Goal: Information Seeking & Learning: Learn about a topic

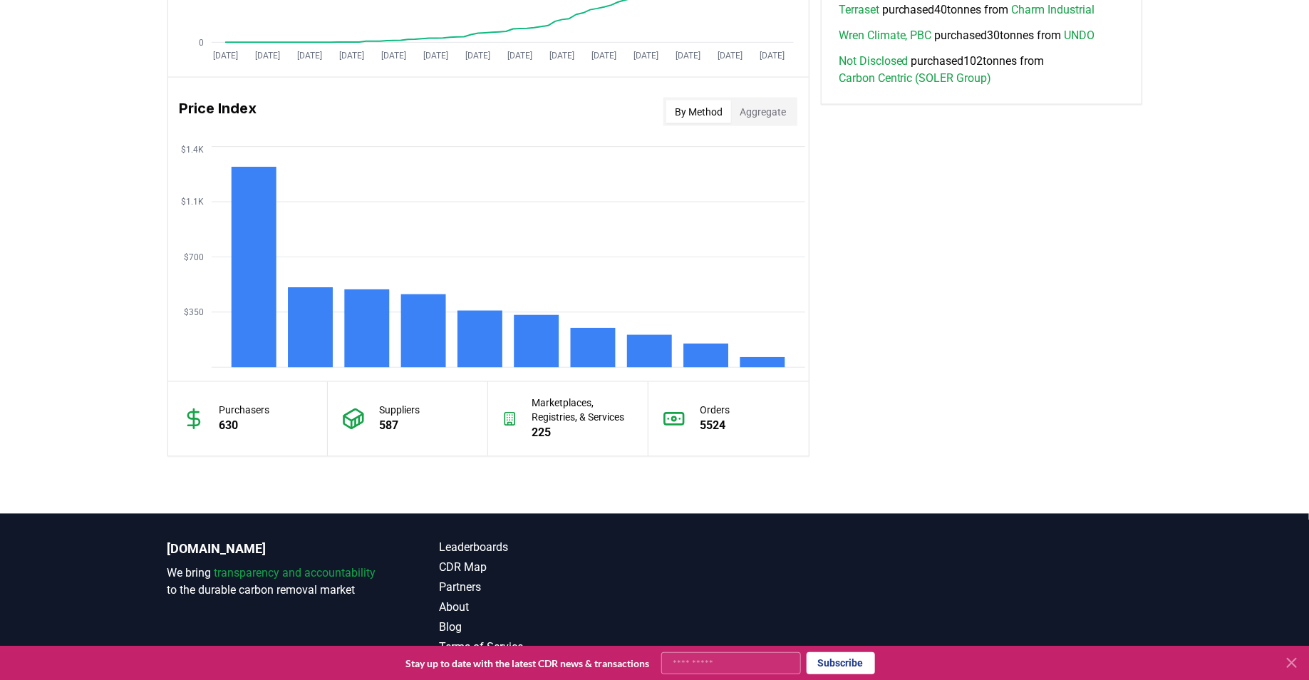
scroll to position [1149, 0]
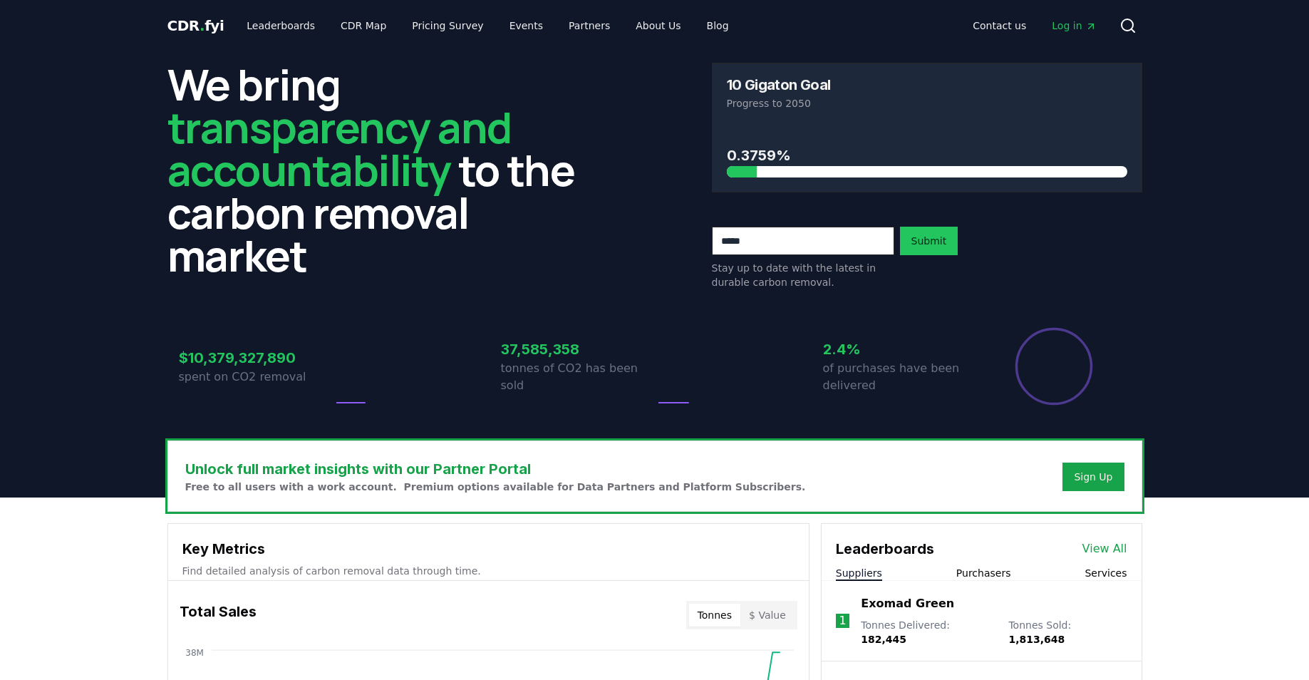
scroll to position [1051, 0]
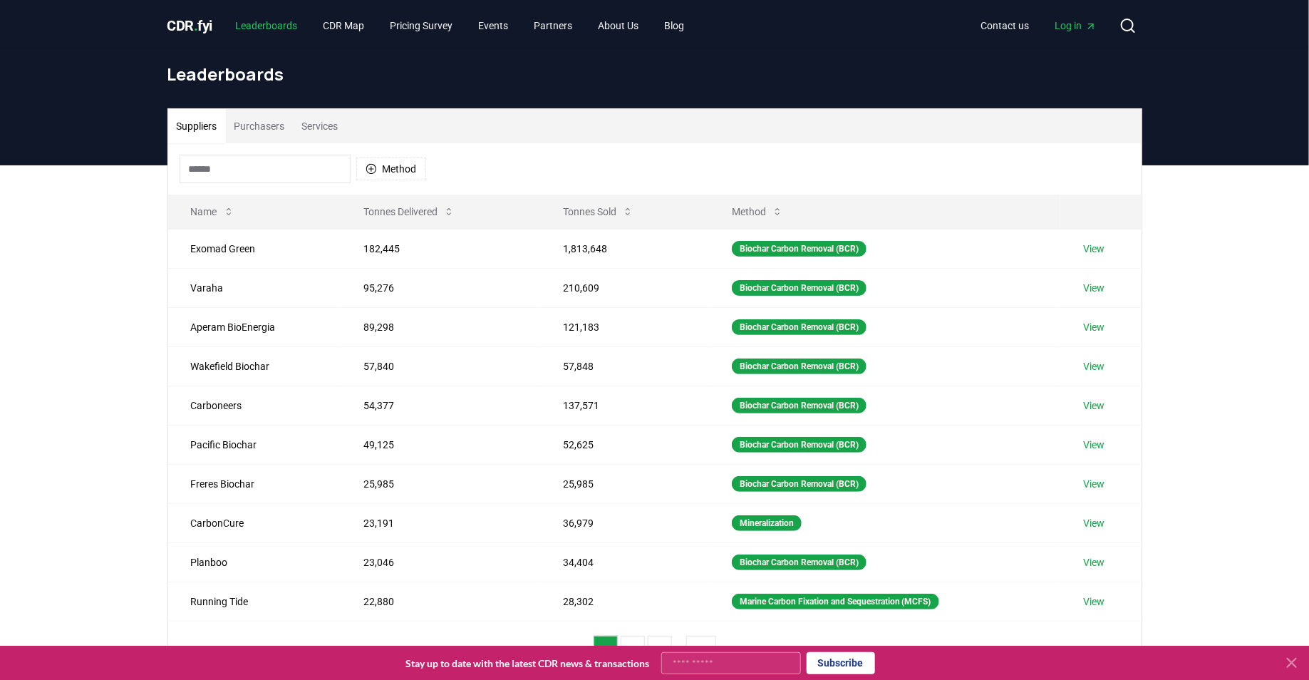
click at [264, 15] on link "Leaderboards" at bounding box center [266, 26] width 85 height 26
click at [263, 18] on link "Leaderboards" at bounding box center [266, 26] width 85 height 26
click at [277, 167] on input at bounding box center [265, 169] width 171 height 28
click at [105, 212] on div "Suppliers Purchasers Services Method Name Tonnes Delivered Tonnes Sold Method E…" at bounding box center [654, 450] width 1309 height 571
click at [424, 214] on button "Tonnes Delivered" at bounding box center [409, 211] width 114 height 28
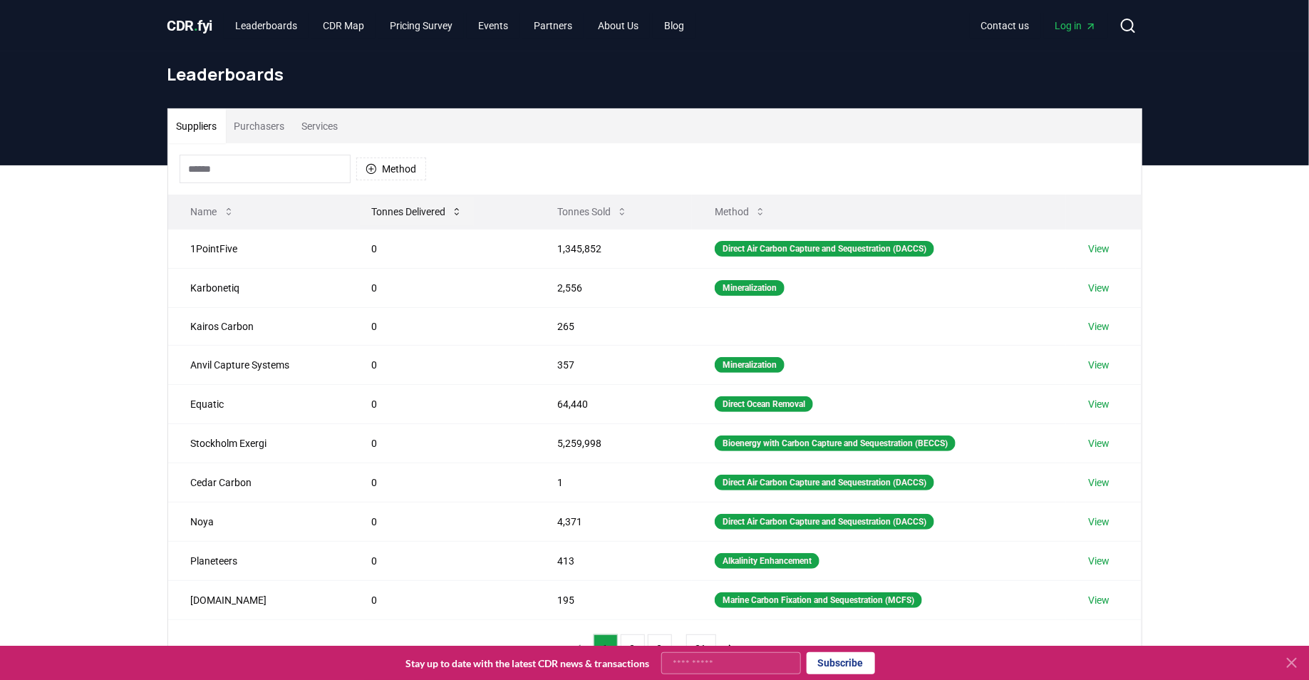
click at [424, 214] on button "Tonnes Delivered" at bounding box center [417, 211] width 114 height 28
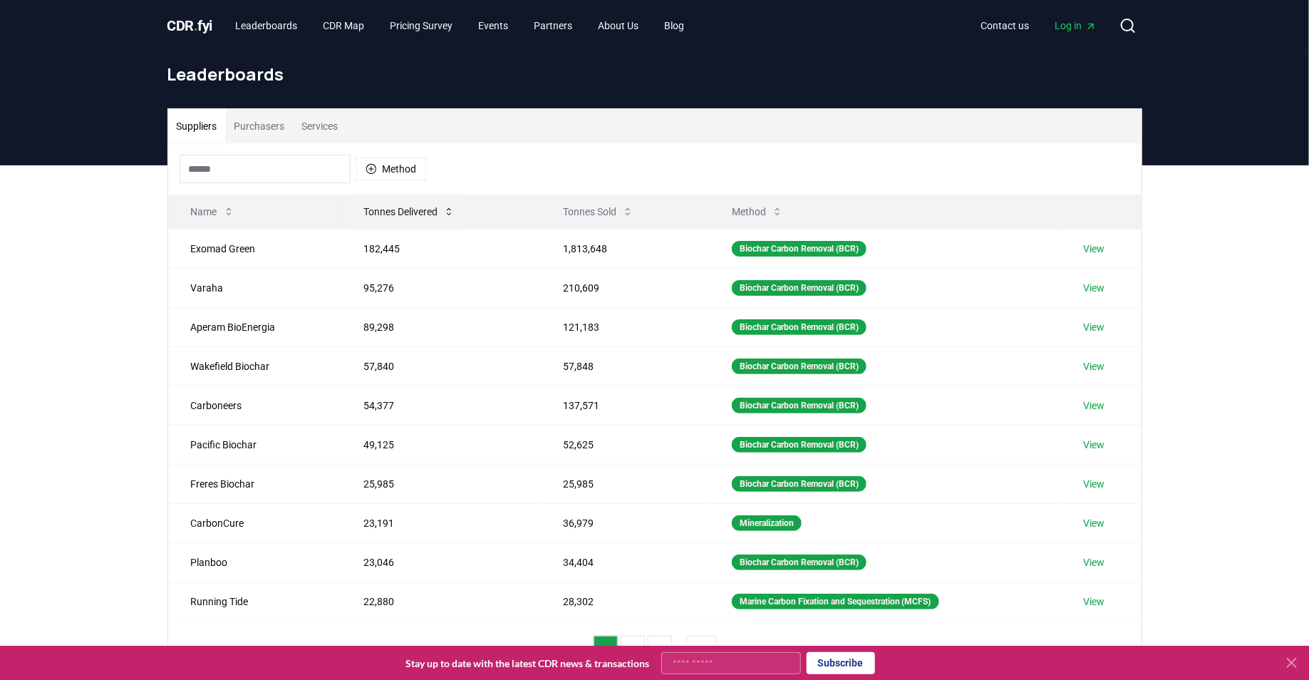
click at [412, 216] on button "Tonnes Delivered" at bounding box center [409, 211] width 114 height 28
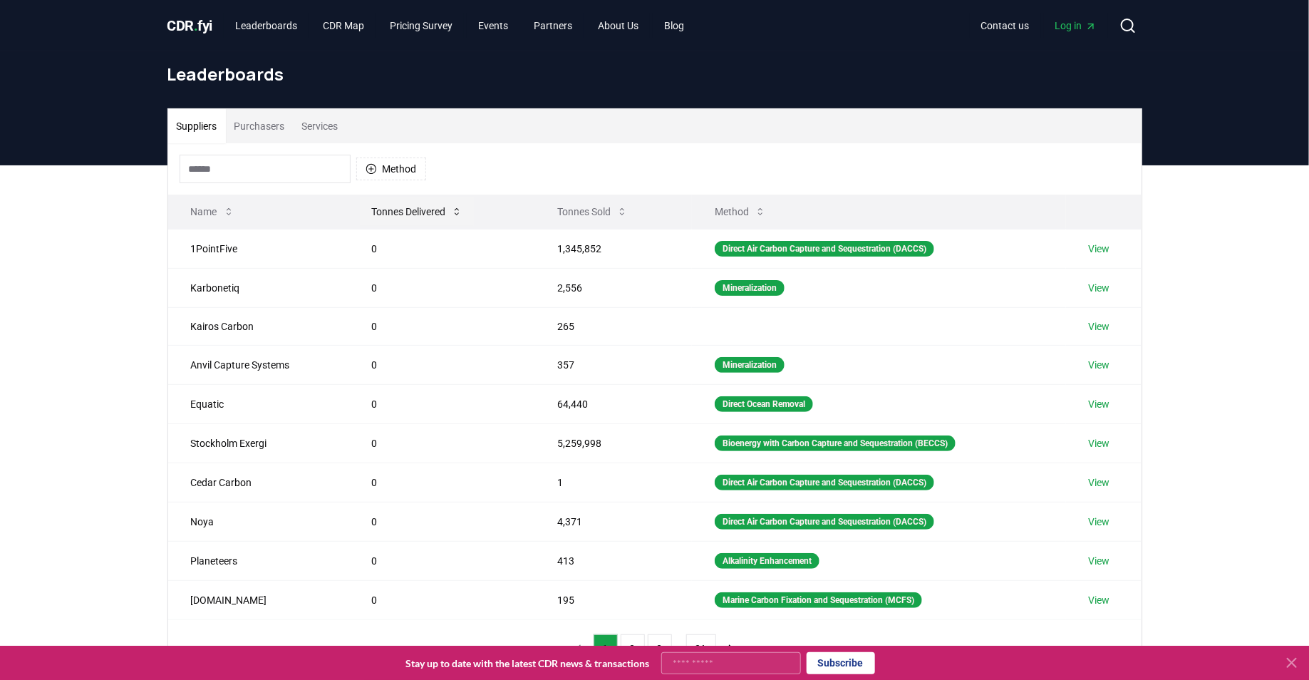
click at [412, 216] on button "Tonnes Delivered" at bounding box center [417, 211] width 114 height 28
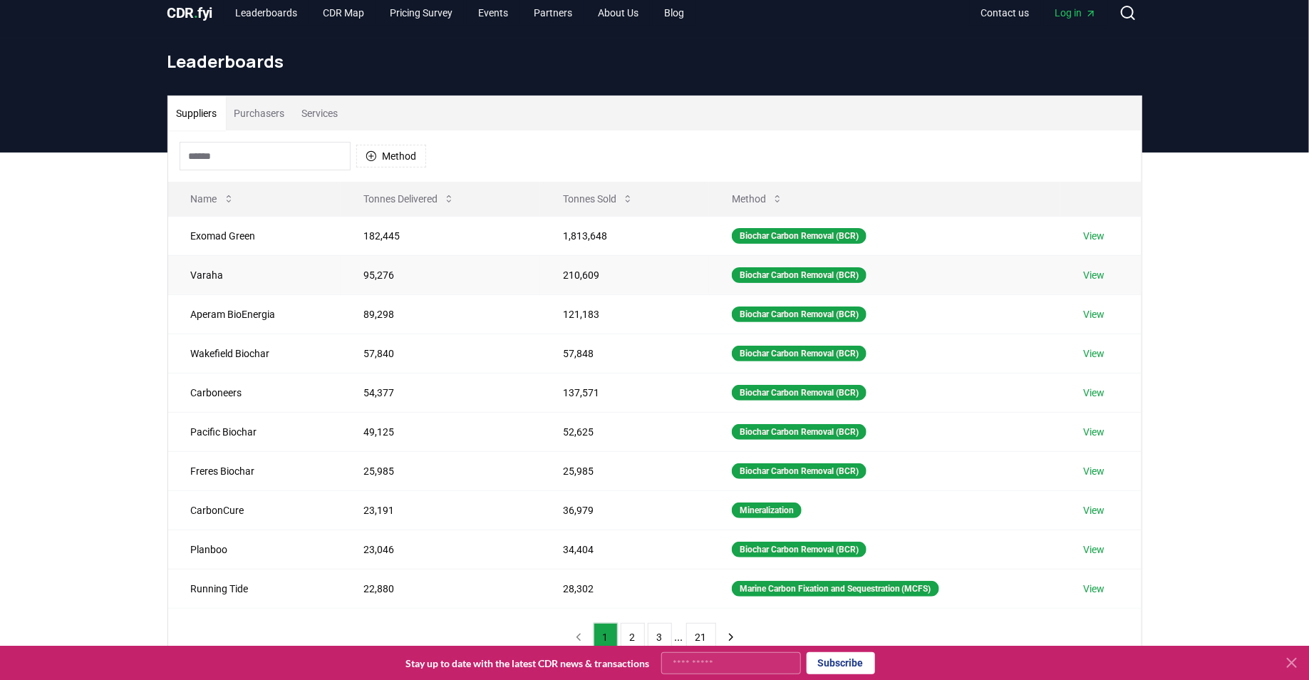
scroll to position [11, 0]
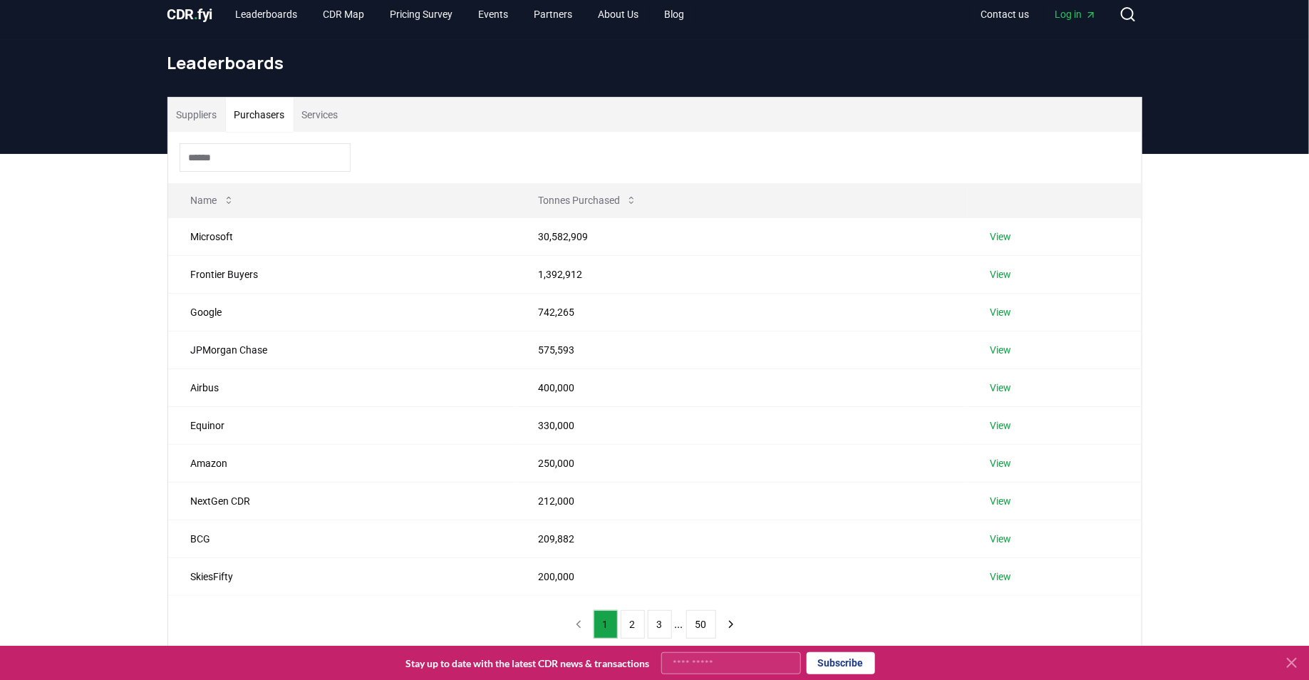
click at [271, 114] on button "Purchasers" at bounding box center [260, 115] width 68 height 34
click at [554, 202] on button "Tonnes Purchased" at bounding box center [588, 200] width 122 height 28
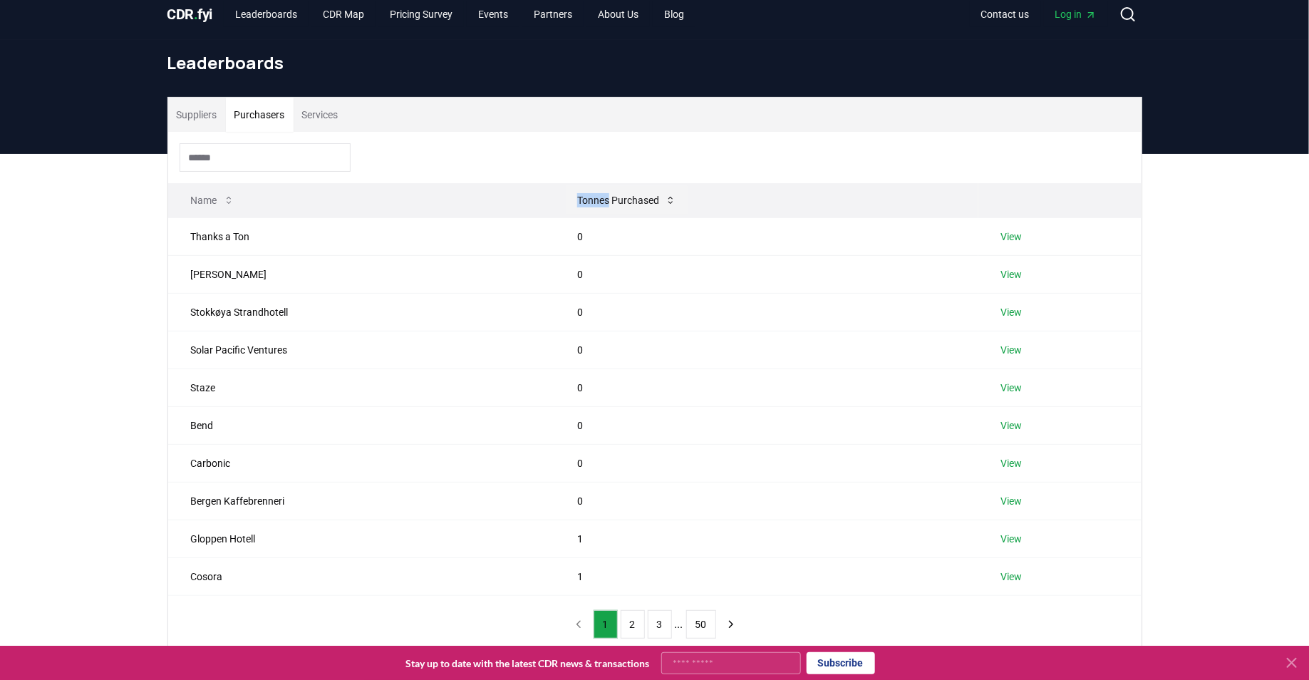
click at [554, 202] on th "Tonnes Purchased" at bounding box center [766, 200] width 424 height 34
click at [572, 202] on button "Tonnes Purchased" at bounding box center [627, 200] width 122 height 28
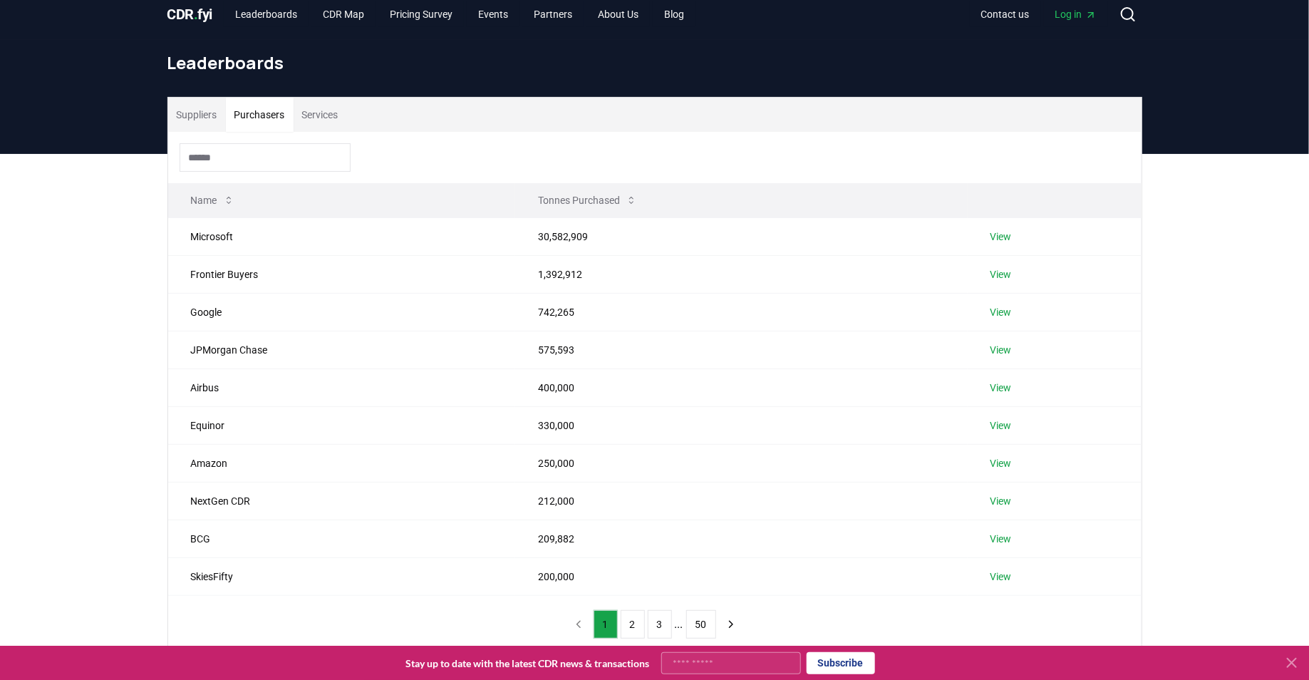
click at [338, 197] on th "Name" at bounding box center [342, 200] width 348 height 34
